Goal: Find specific page/section: Find specific page/section

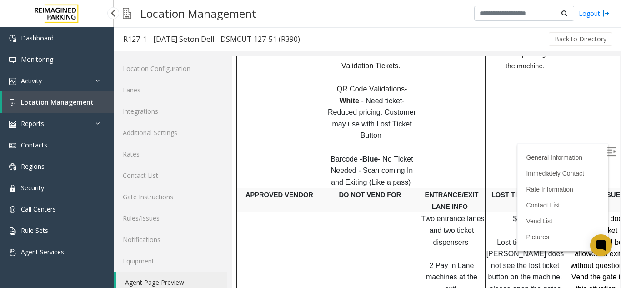
scroll to position [12, 0]
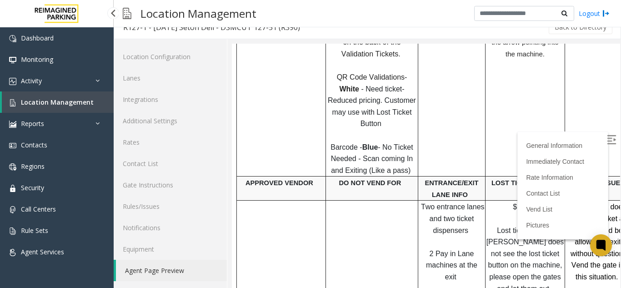
click at [43, 106] on span "Location Management" at bounding box center [57, 102] width 73 height 9
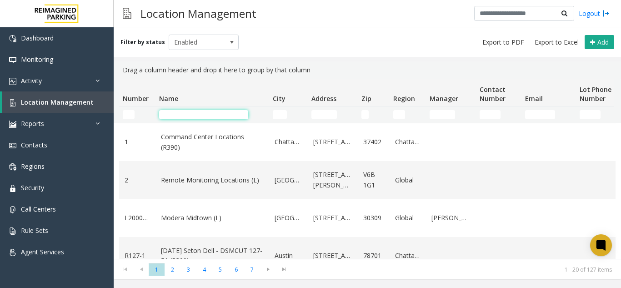
click at [170, 116] on input "Name Filter" at bounding box center [203, 114] width 89 height 9
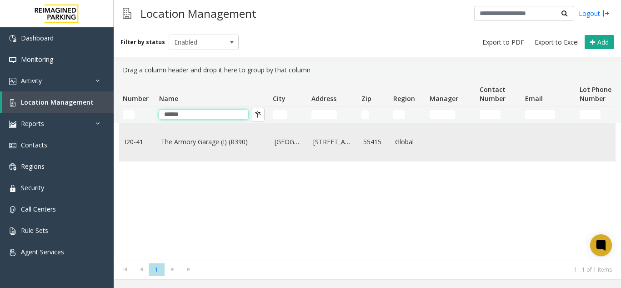
type input "******"
click at [184, 136] on td "The Armory Garage (I) (R390)" at bounding box center [213, 142] width 114 height 38
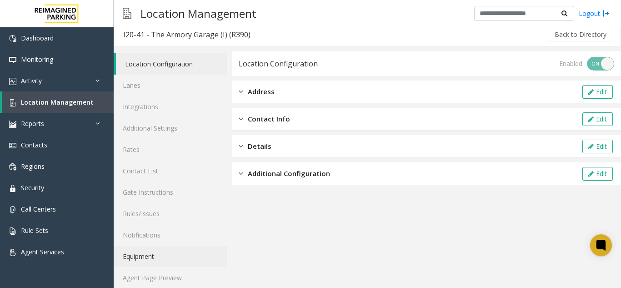
scroll to position [12, 0]
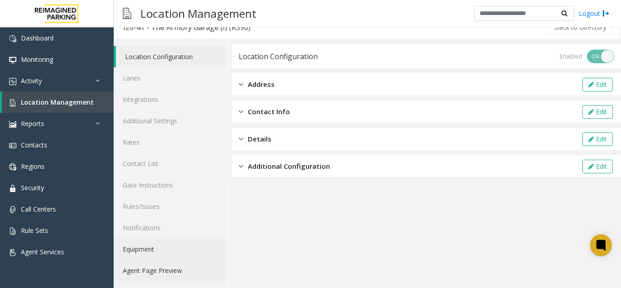
drag, startPoint x: 176, startPoint y: 263, endPoint x: 184, endPoint y: 258, distance: 9.4
click at [176, 263] on link "Agent Page Preview" at bounding box center [170, 270] width 113 height 21
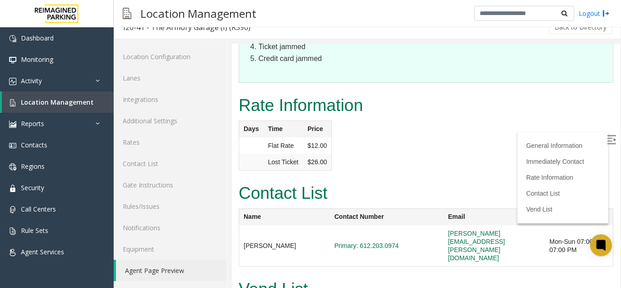
scroll to position [1636, 0]
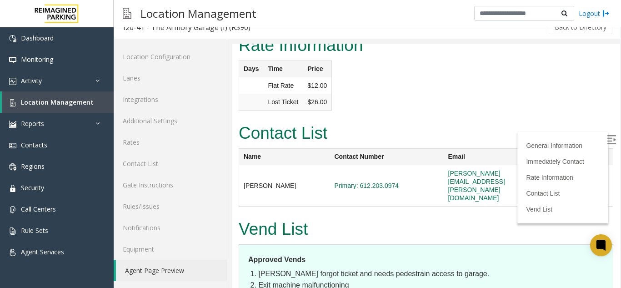
drag, startPoint x: 610, startPoint y: 101, endPoint x: 851, endPoint y: 320, distance: 325.2
click at [607, 135] on img at bounding box center [611, 139] width 9 height 9
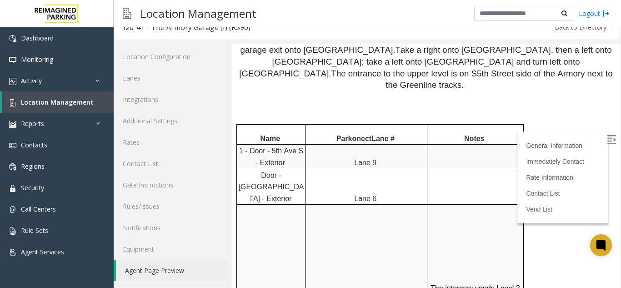
scroll to position [818, 0]
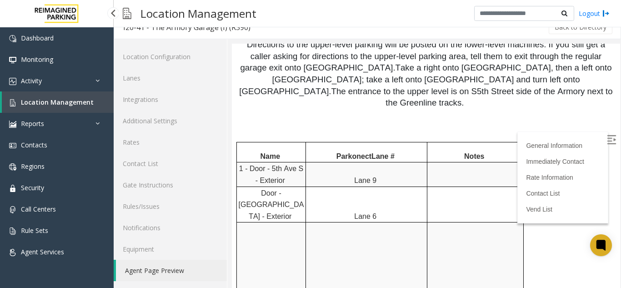
click at [55, 102] on span "Location Management" at bounding box center [57, 102] width 73 height 9
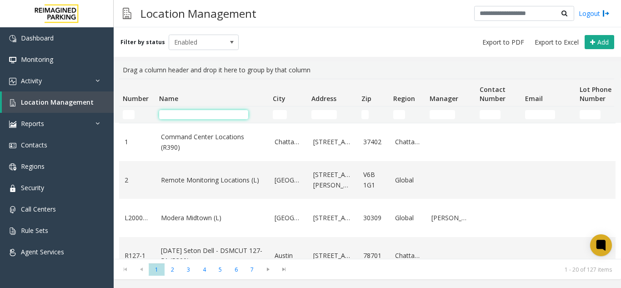
click at [172, 117] on input "Name Filter" at bounding box center [203, 114] width 89 height 9
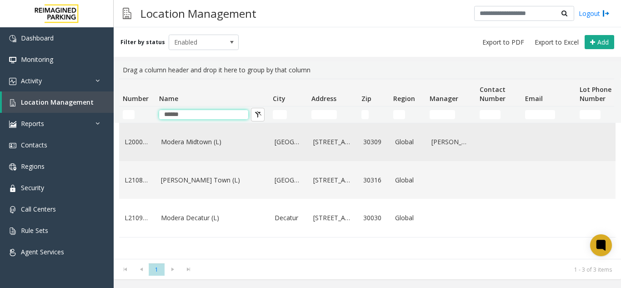
type input "******"
click at [176, 141] on link "Modera Midtown (L)" at bounding box center [212, 142] width 103 height 10
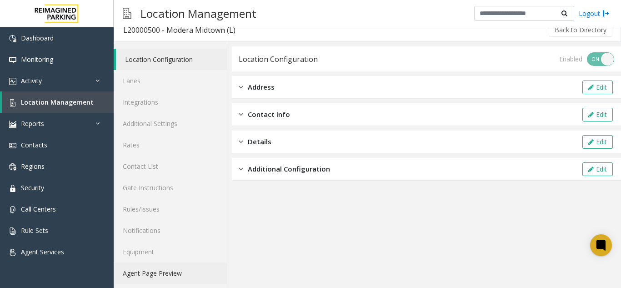
scroll to position [12, 0]
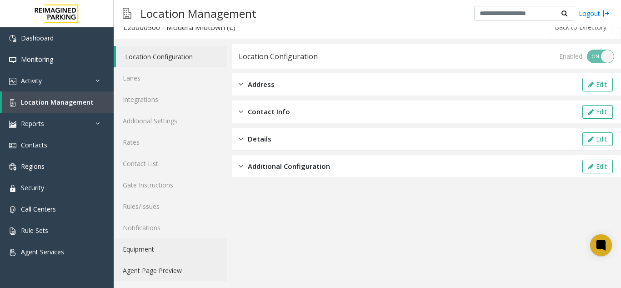
drag, startPoint x: 160, startPoint y: 267, endPoint x: 173, endPoint y: 253, distance: 19.6
click at [160, 267] on link "Agent Page Preview" at bounding box center [170, 270] width 113 height 21
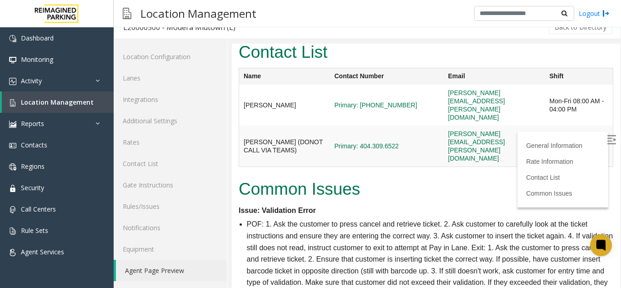
scroll to position [1305, 0]
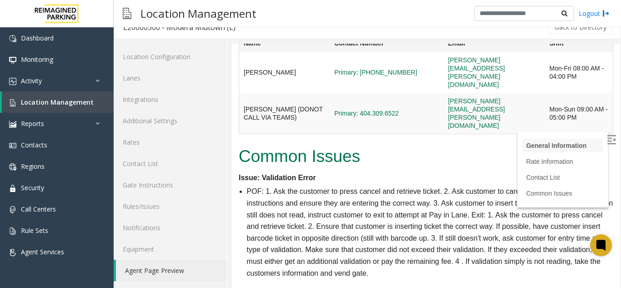
click at [571, 141] on li "General Information" at bounding box center [563, 146] width 81 height 14
click at [607, 137] on img at bounding box center [611, 139] width 9 height 9
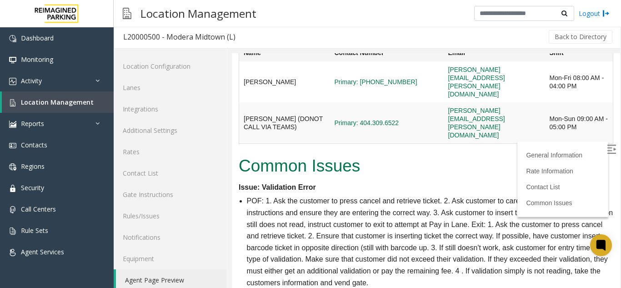
scroll to position [0, 0]
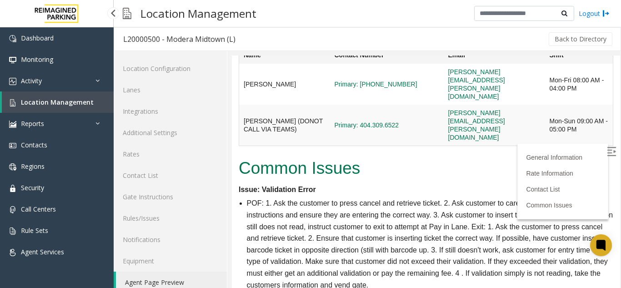
click at [75, 102] on span "Location Management" at bounding box center [57, 102] width 73 height 9
